Goal: Download file/media

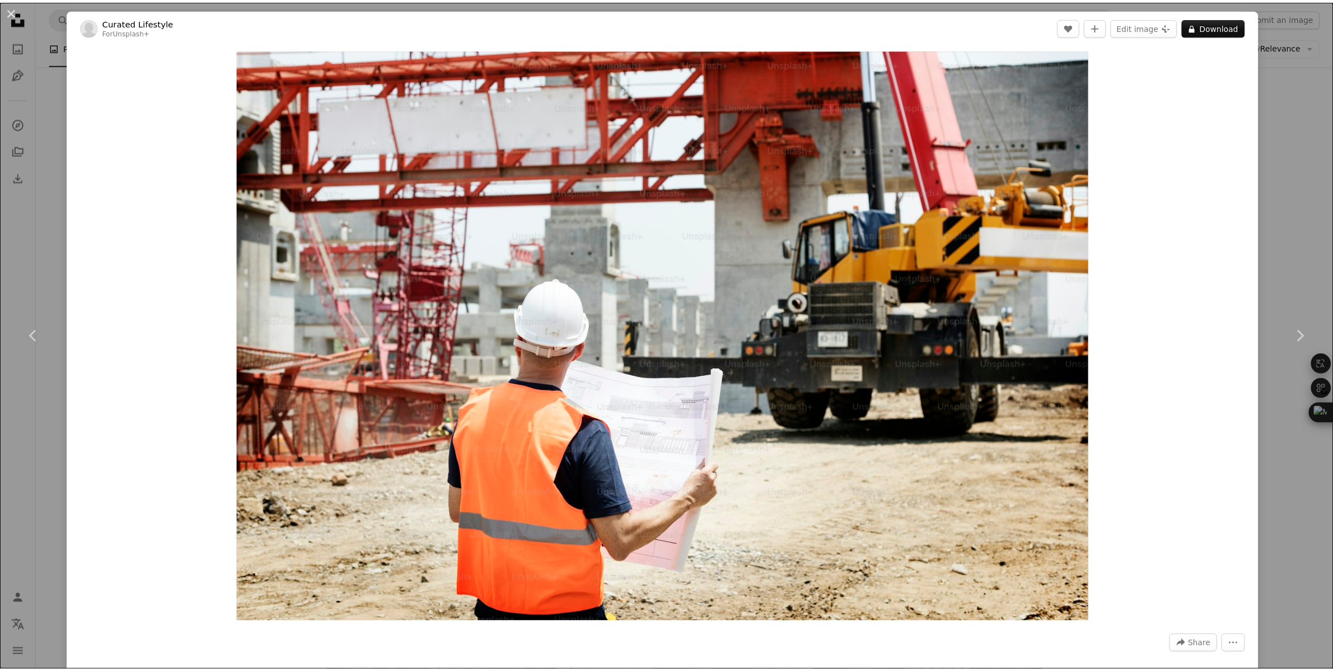
scroll to position [73995, 0]
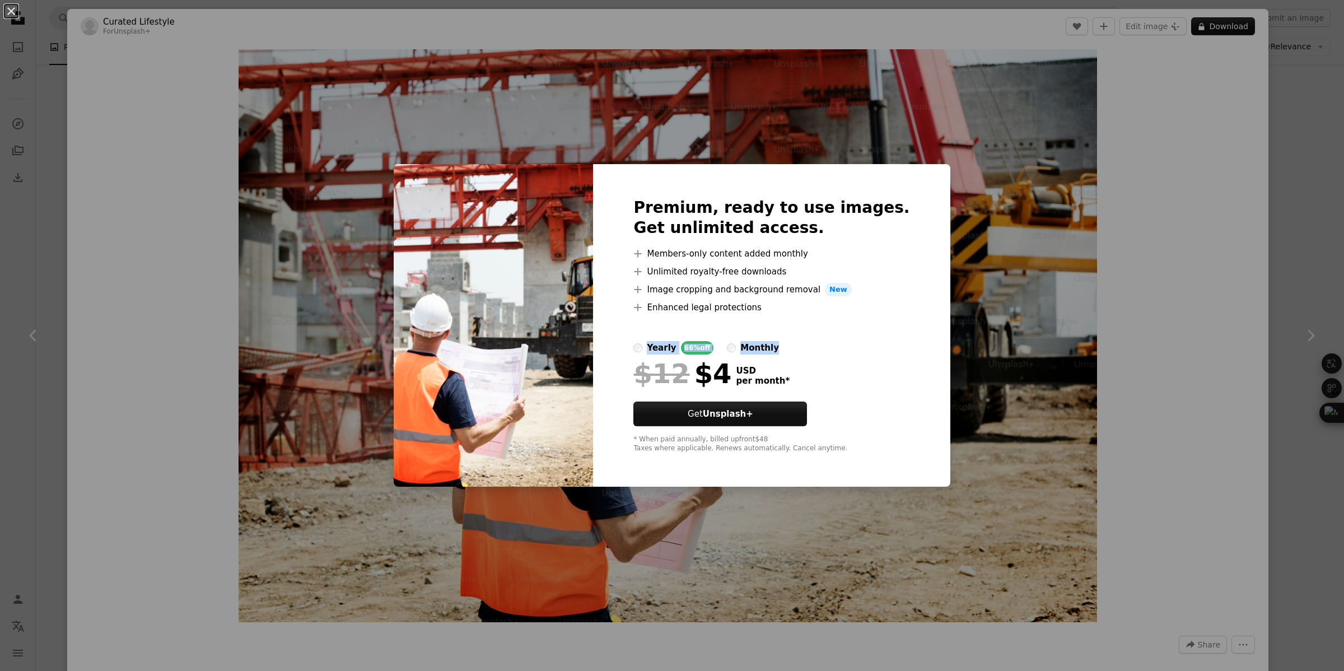
click at [1224, 340] on div "An X shape Premium, ready to use images. Get unlimited access. A plus sign Memb…" at bounding box center [672, 335] width 1344 height 671
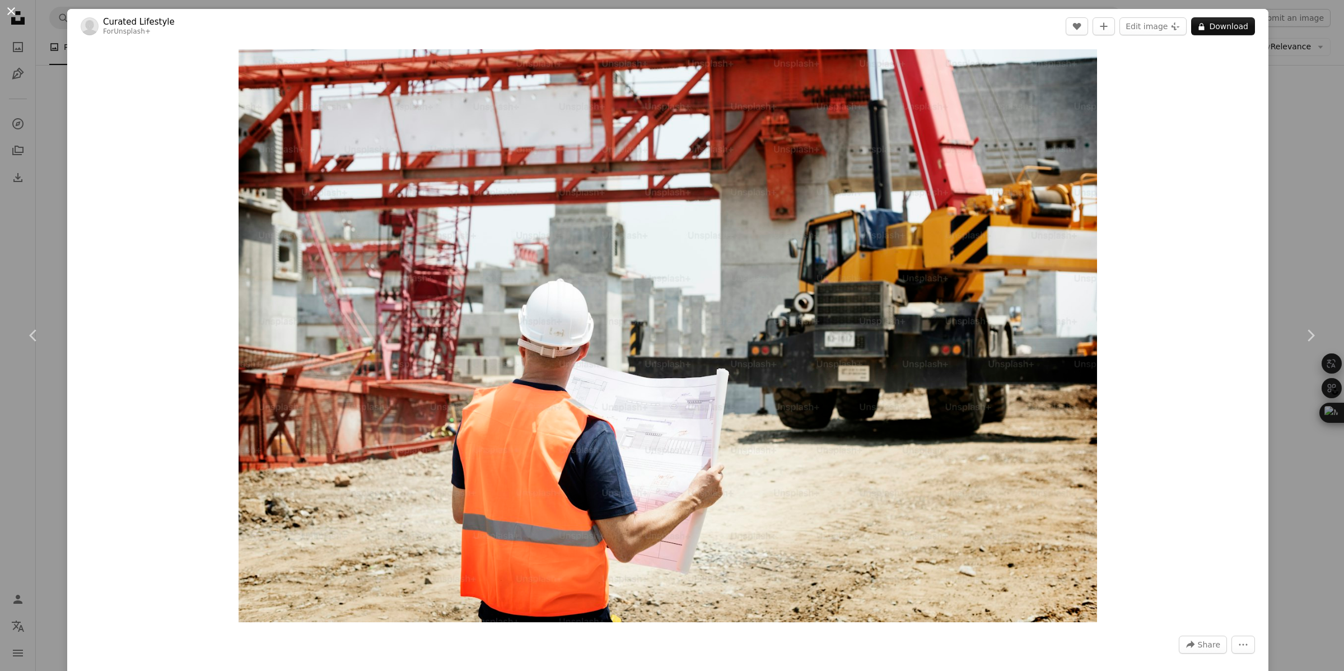
click at [12, 12] on button "An X shape" at bounding box center [10, 10] width 13 height 13
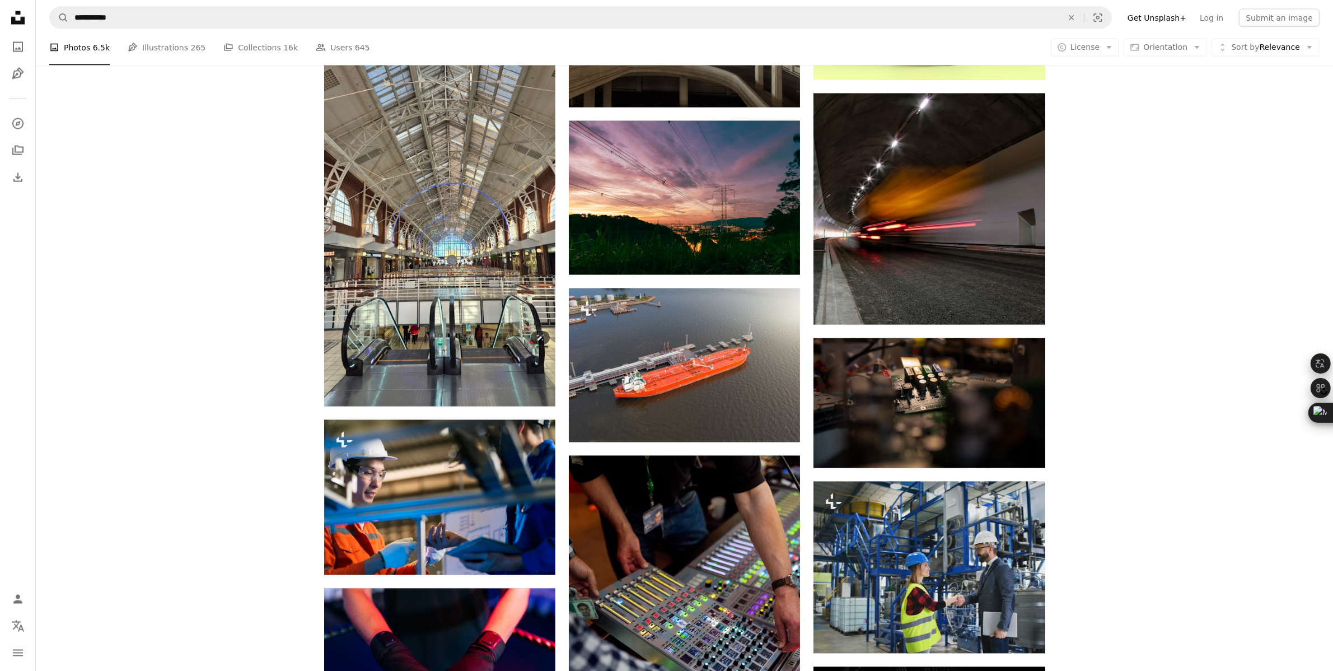
scroll to position [77144, 0]
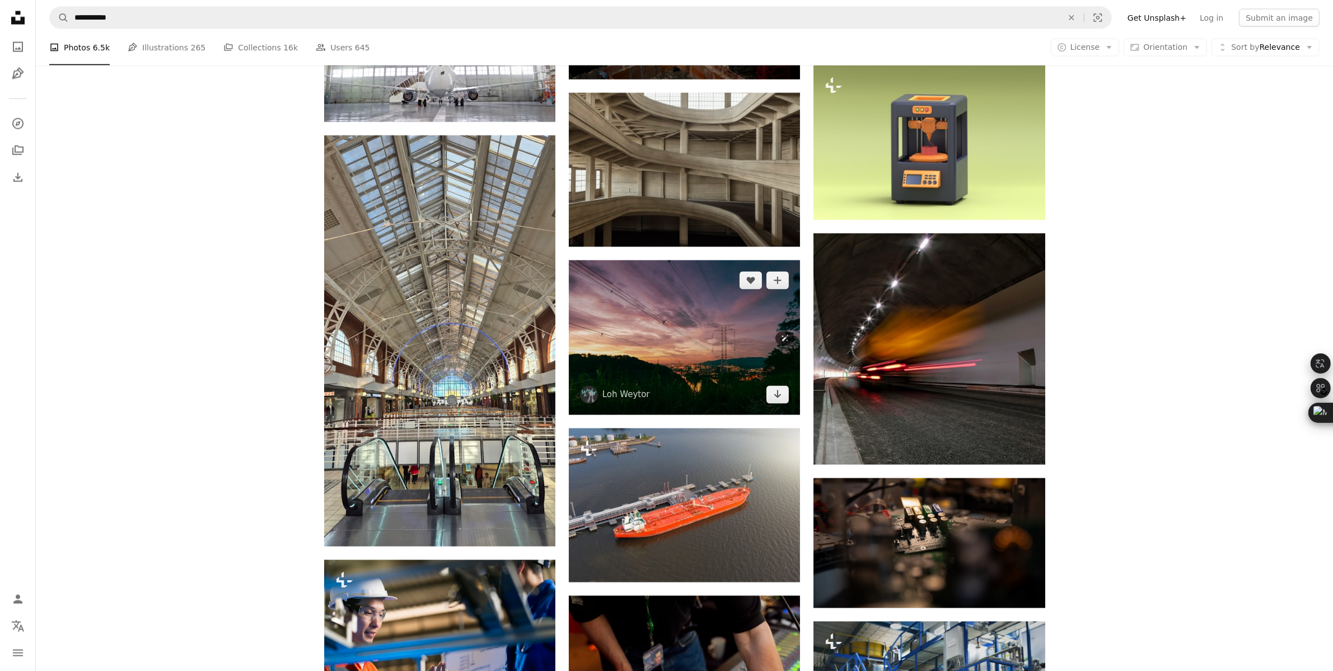
click at [720, 330] on img at bounding box center [684, 337] width 231 height 154
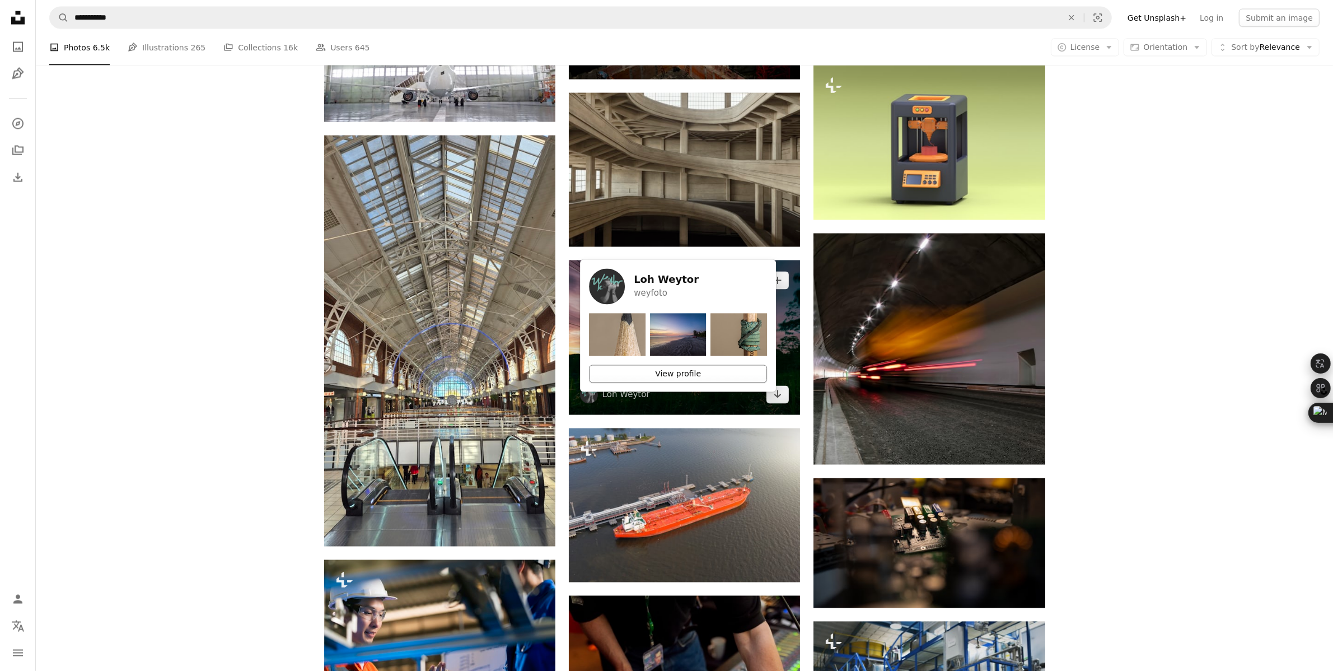
click at [717, 381] on link "View profile" at bounding box center [678, 374] width 178 height 18
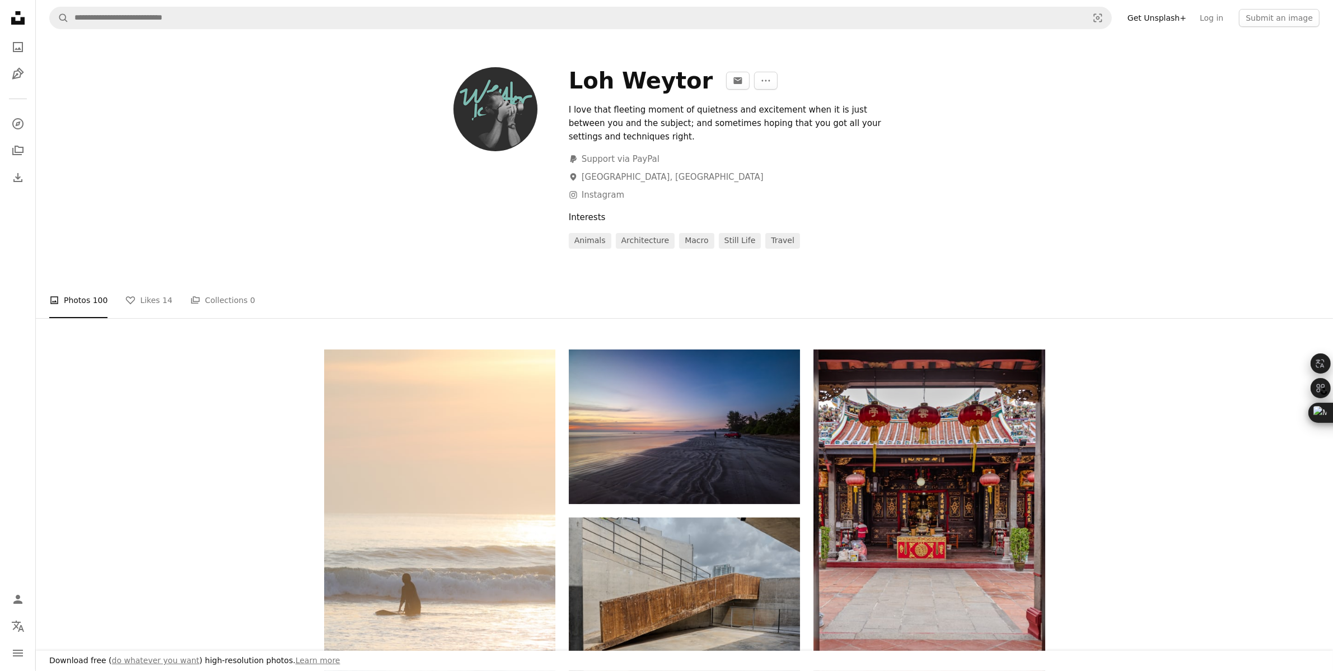
scroll to position [490, 0]
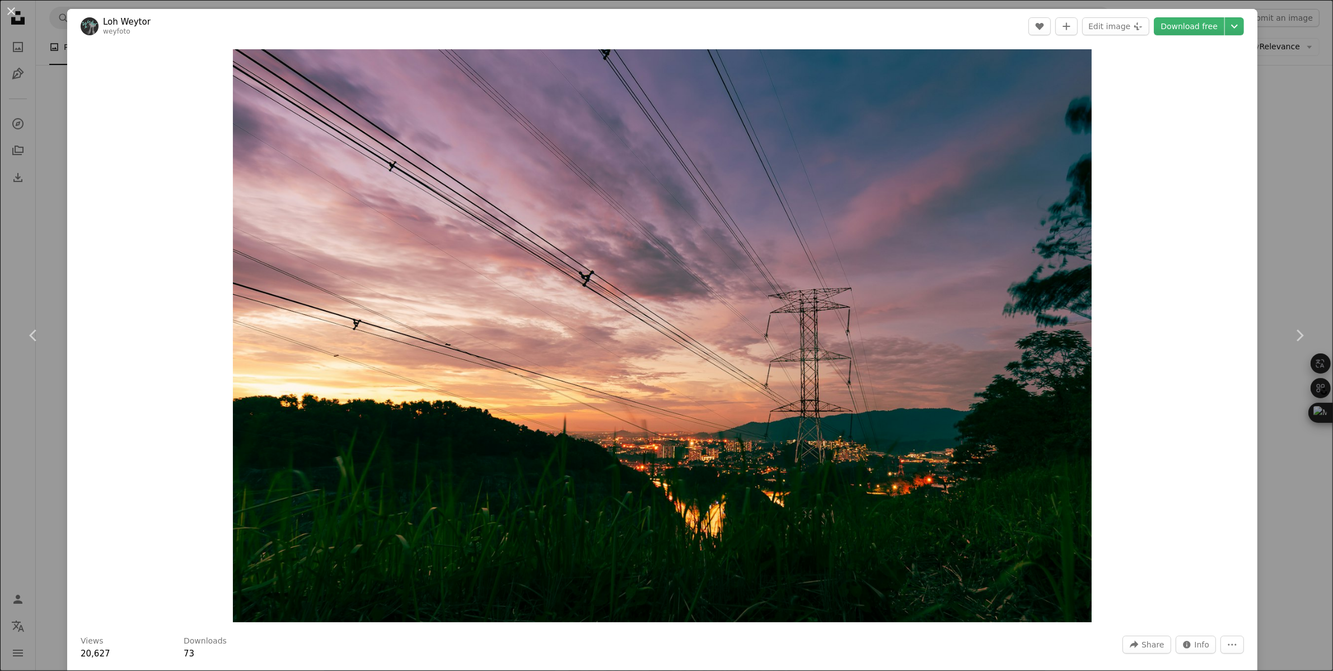
scroll to position [77144, 0]
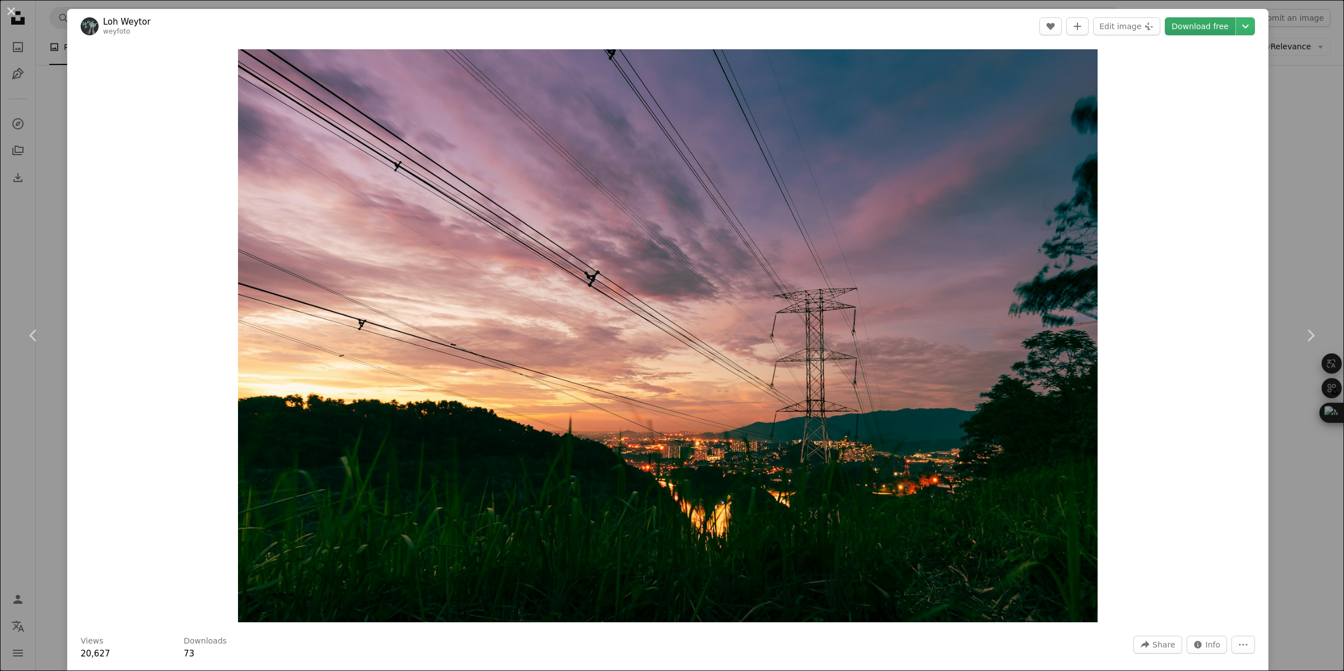
click at [1191, 22] on link "Download free" at bounding box center [1199, 26] width 71 height 18
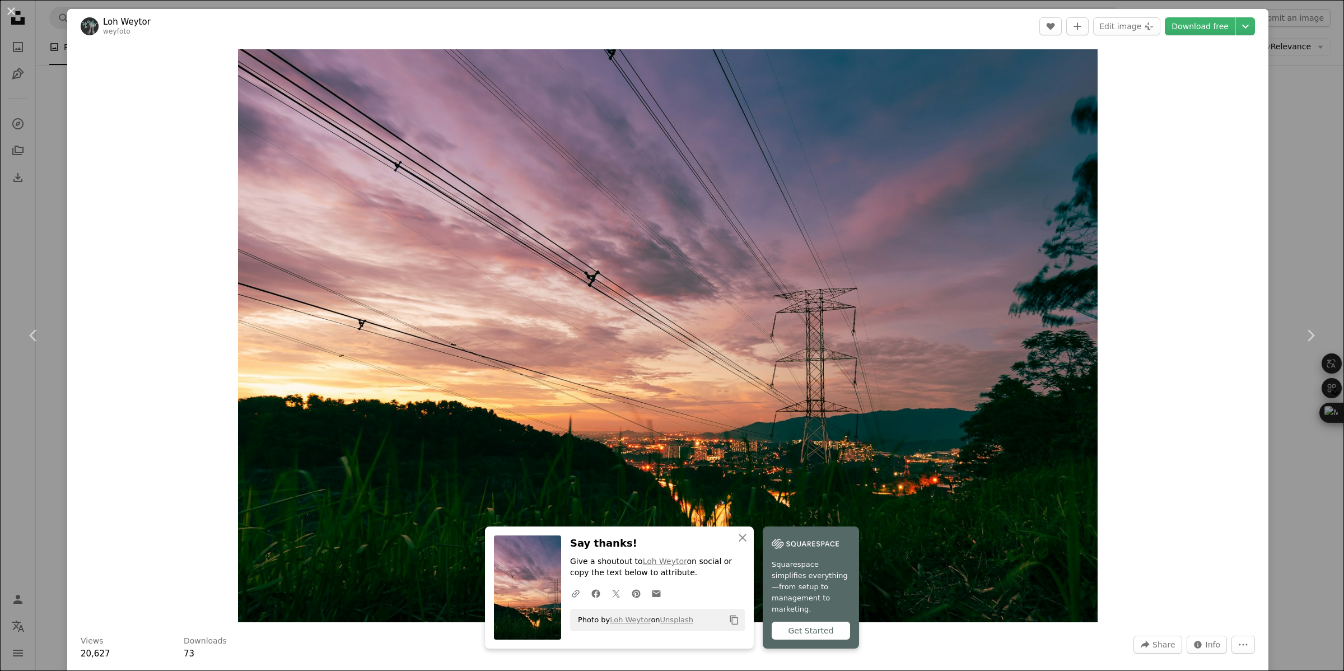
click at [1278, 101] on div "An X shape Chevron left Chevron right An X shape Close Say thanks! Give a shout…" at bounding box center [672, 335] width 1344 height 671
